Goal: Information Seeking & Learning: Learn about a topic

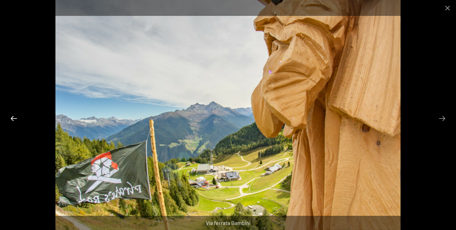
click at [13, 118] on button "Previous slide" at bounding box center [14, 118] width 14 height 13
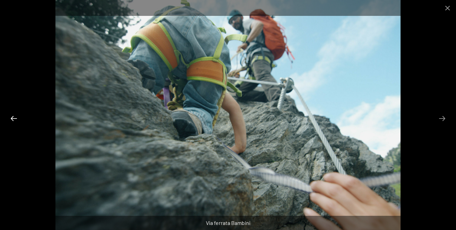
scroll to position [53, 0]
click at [13, 117] on button "Previous slide" at bounding box center [14, 118] width 14 height 13
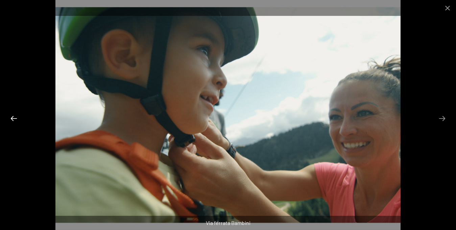
click at [17, 118] on button "Previous slide" at bounding box center [14, 118] width 14 height 13
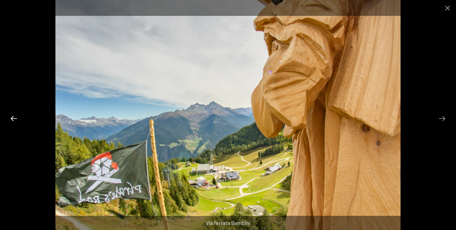
click at [16, 121] on button "Previous slide" at bounding box center [14, 118] width 14 height 13
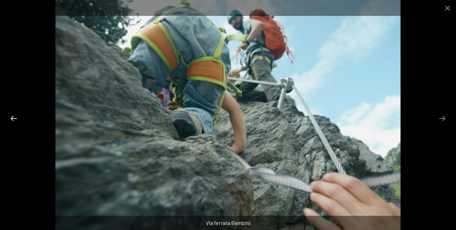
click at [18, 118] on button "Previous slide" at bounding box center [14, 118] width 14 height 13
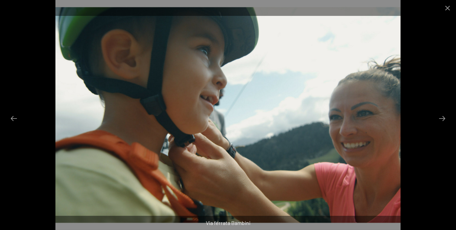
click at [393, 117] on img at bounding box center [228, 115] width 346 height 230
click at [390, 122] on img at bounding box center [228, 115] width 346 height 230
click at [16, 124] on button "Previous slide" at bounding box center [14, 118] width 14 height 13
click at [18, 121] on button "Previous slide" at bounding box center [14, 118] width 14 height 13
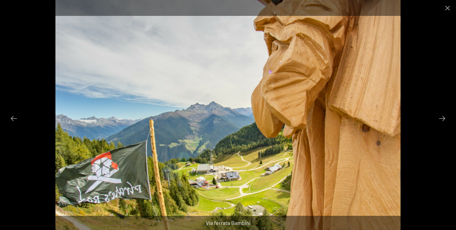
click at [24, 123] on div at bounding box center [228, 115] width 456 height 230
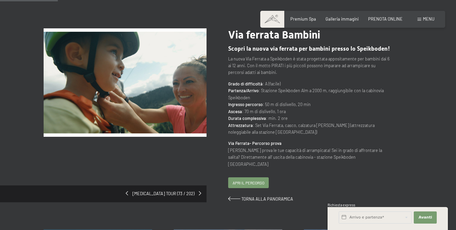
click at [62, 113] on img at bounding box center [125, 82] width 163 height 109
